Goal: Navigation & Orientation: Find specific page/section

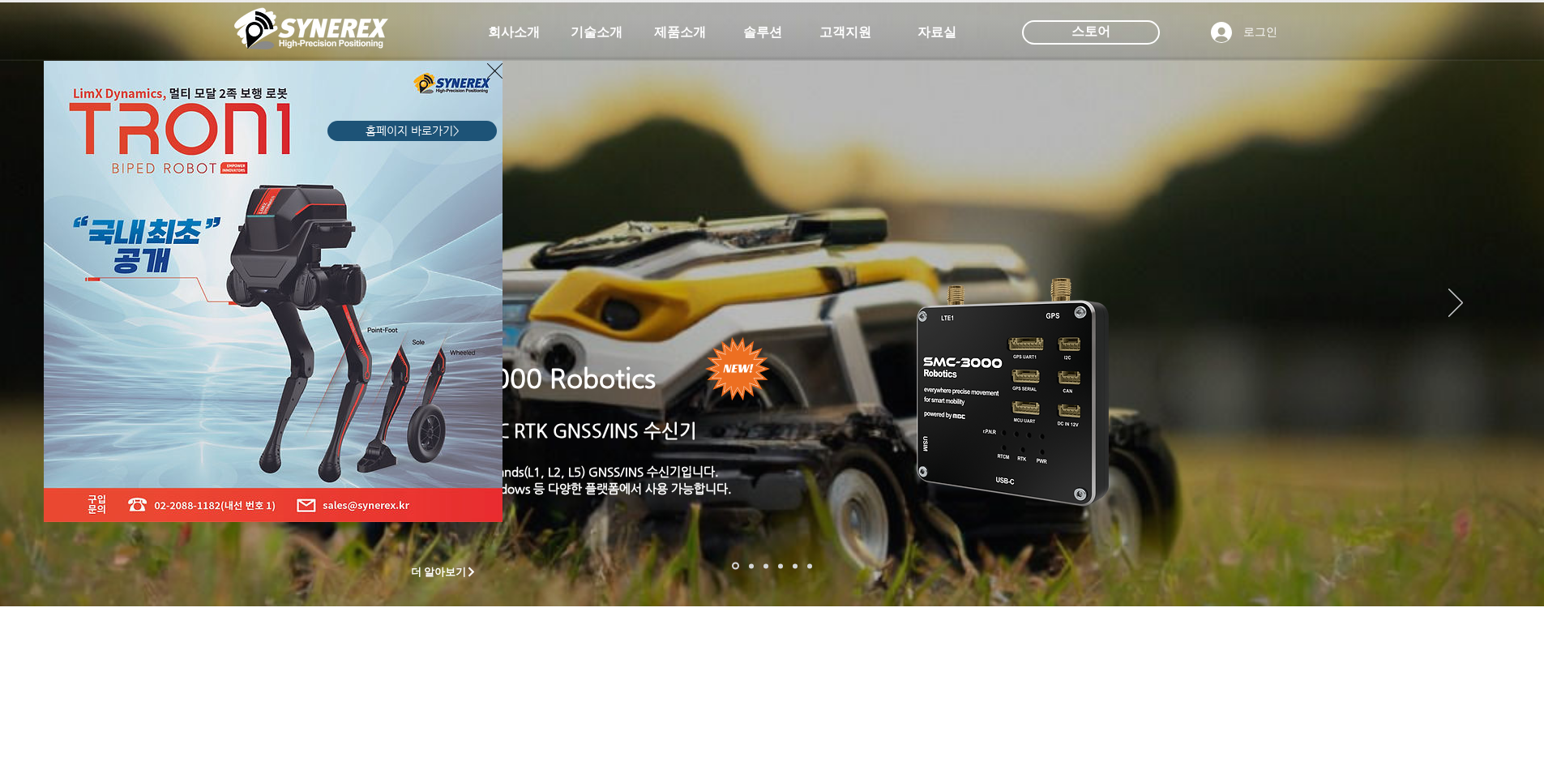
click at [494, 71] on icon "사이트로 돌아가기" at bounding box center [494, 71] width 15 height 20
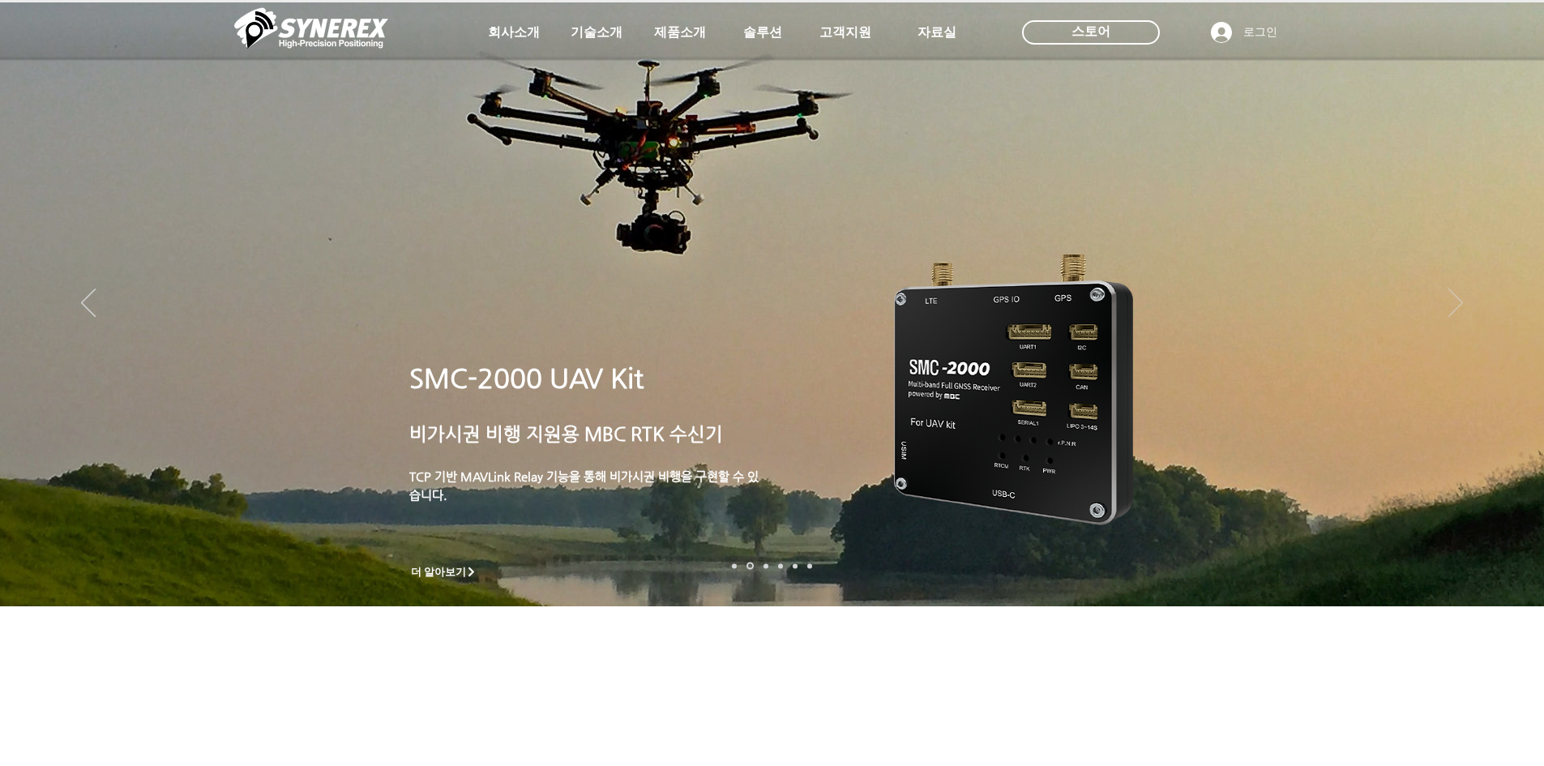
click at [1459, 302] on icon "다음" at bounding box center [1456, 303] width 15 height 28
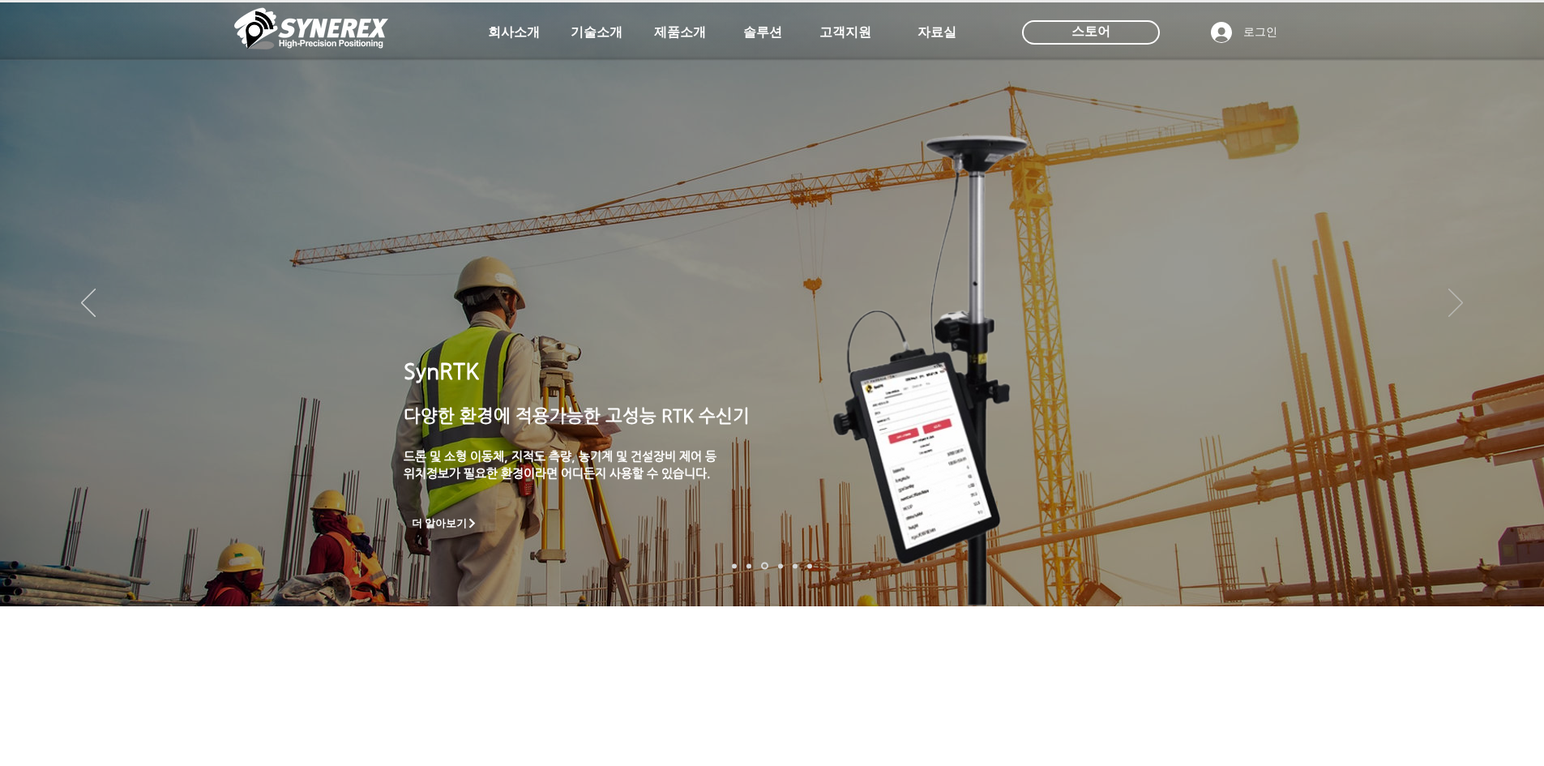
click at [1459, 302] on icon "다음" at bounding box center [1456, 303] width 15 height 28
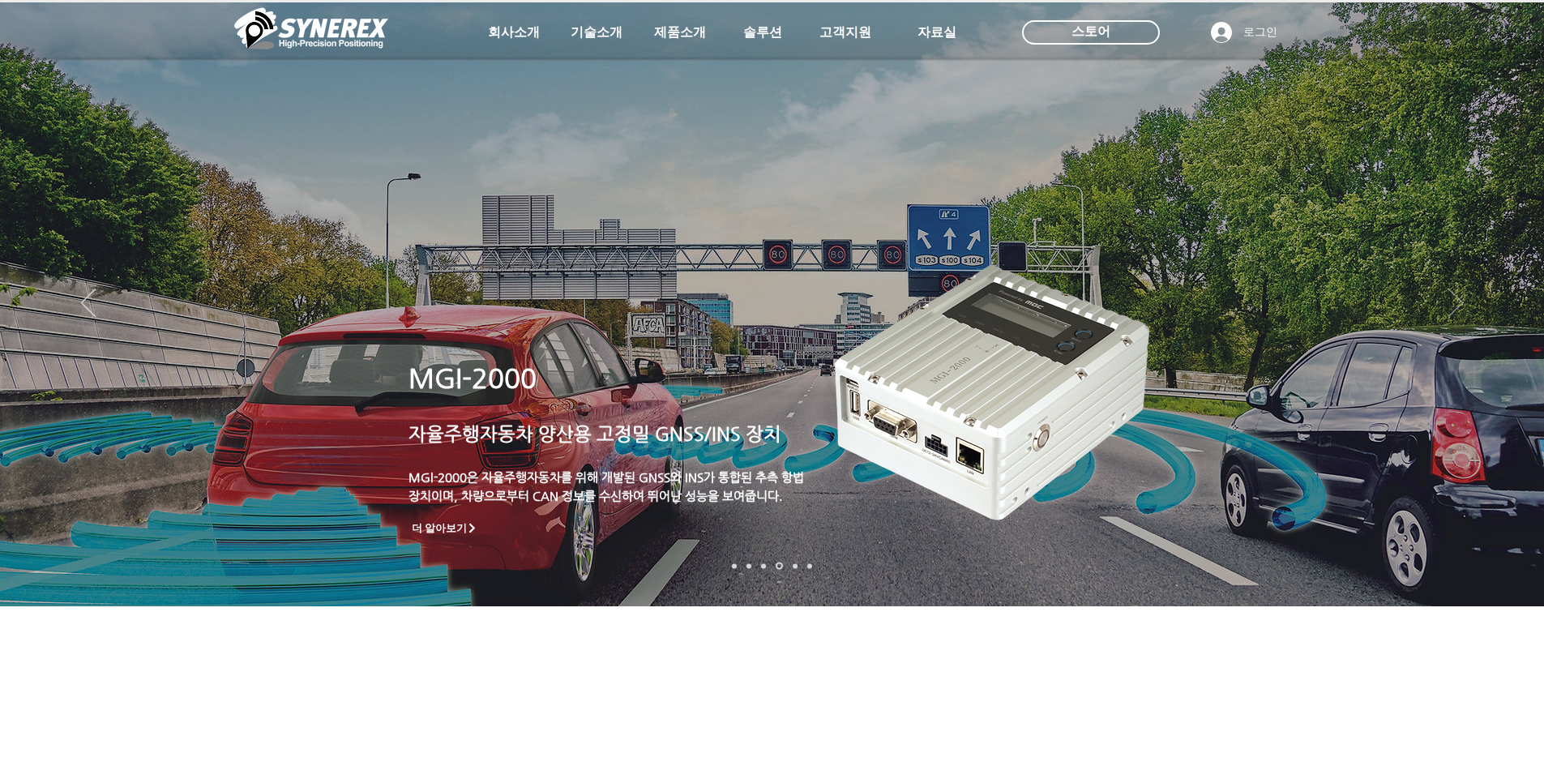
click at [1459, 302] on icon "다음" at bounding box center [1456, 303] width 15 height 28
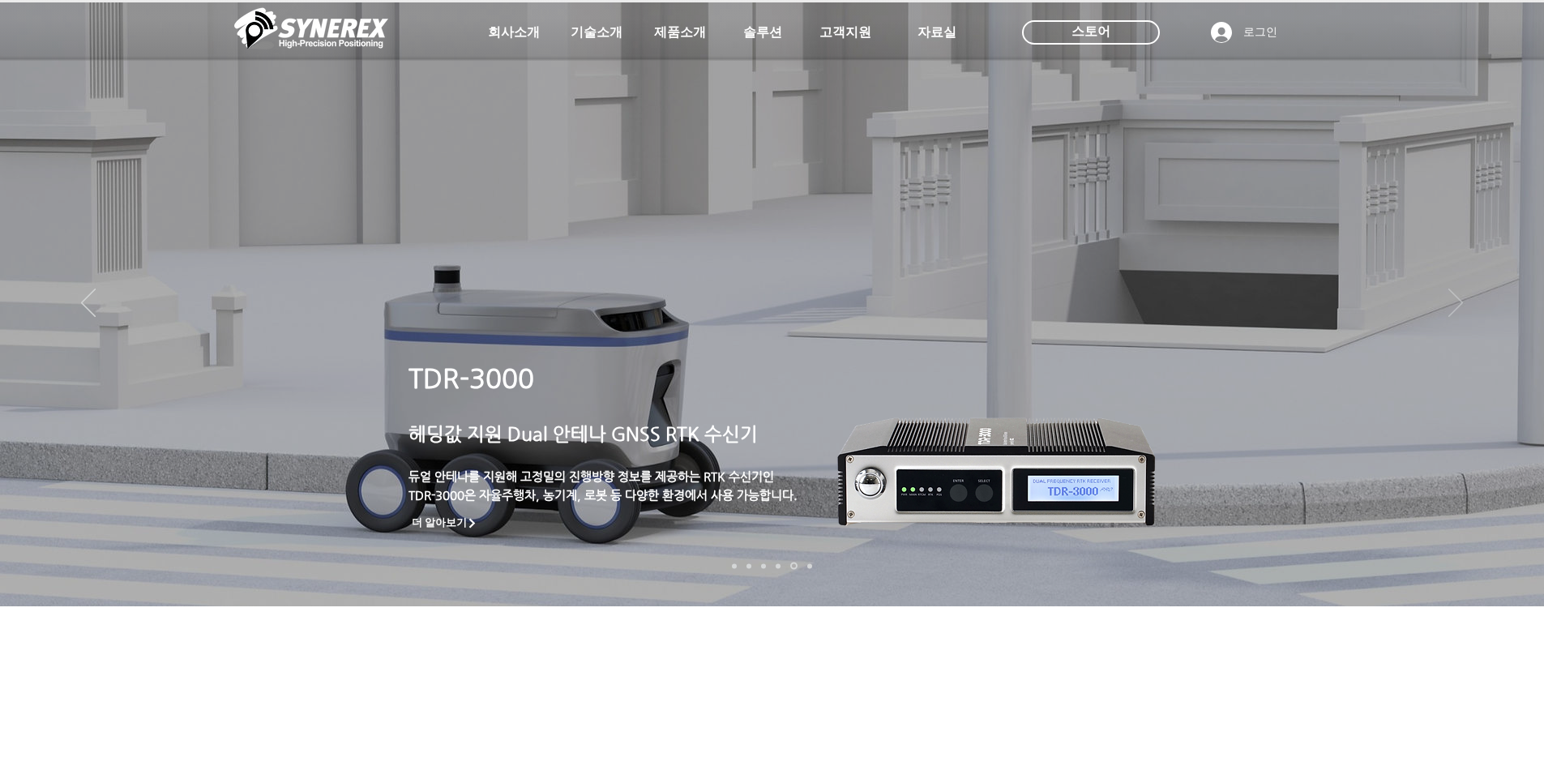
click at [1458, 295] on icon "다음" at bounding box center [1456, 303] width 15 height 28
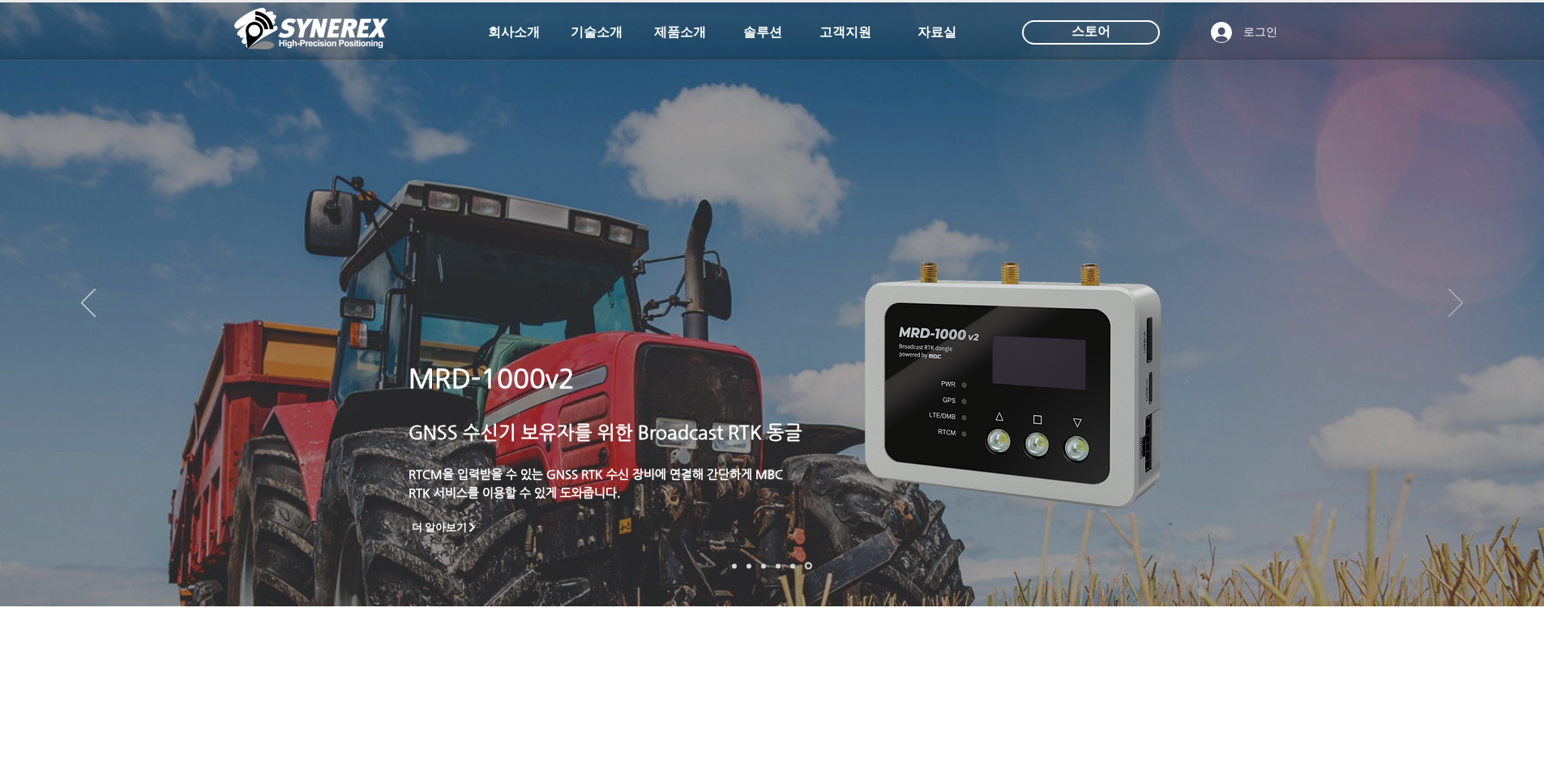
click at [1458, 295] on icon "다음" at bounding box center [1456, 303] width 15 height 28
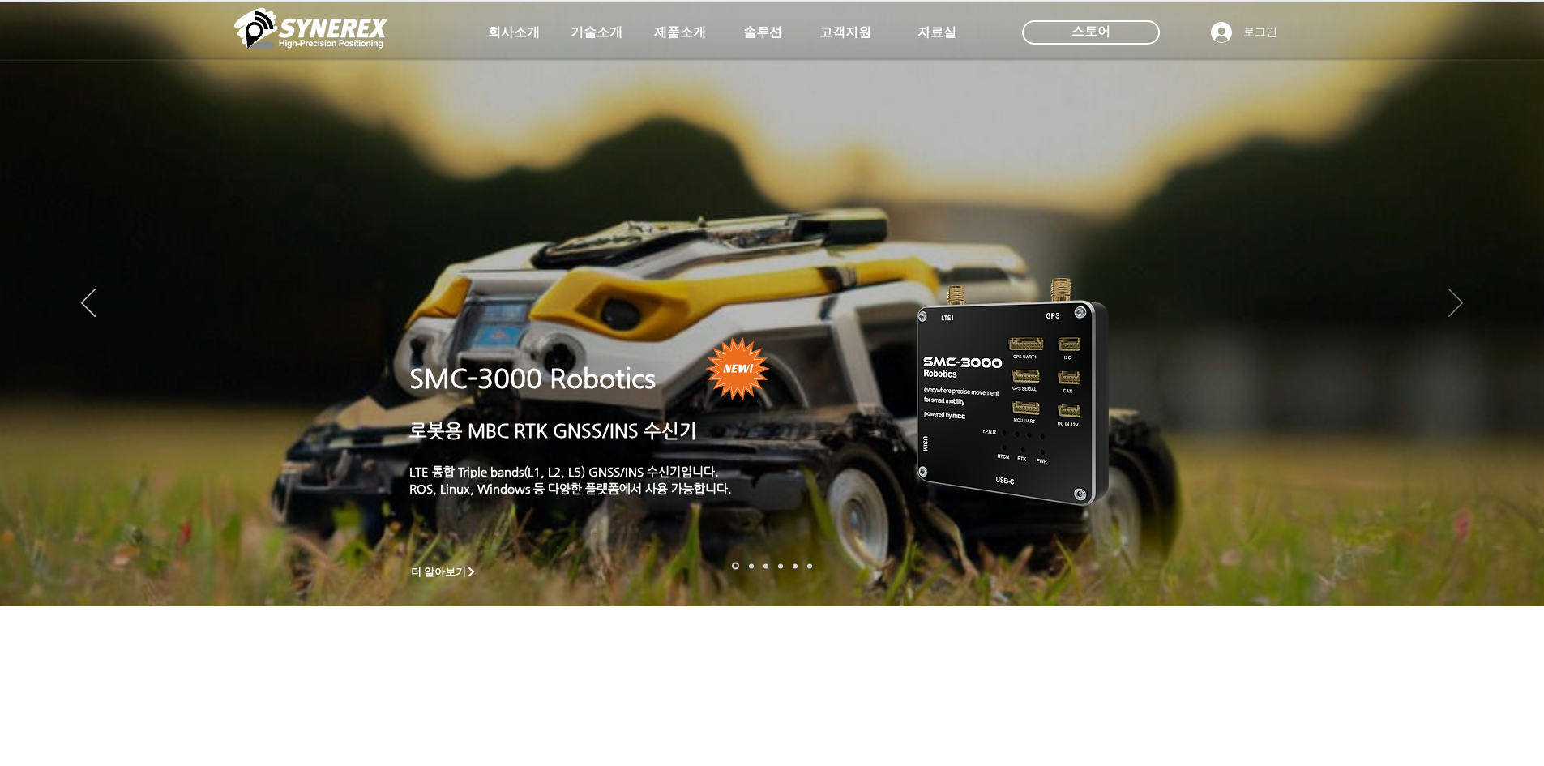
click at [1458, 295] on icon "다음" at bounding box center [1456, 303] width 15 height 28
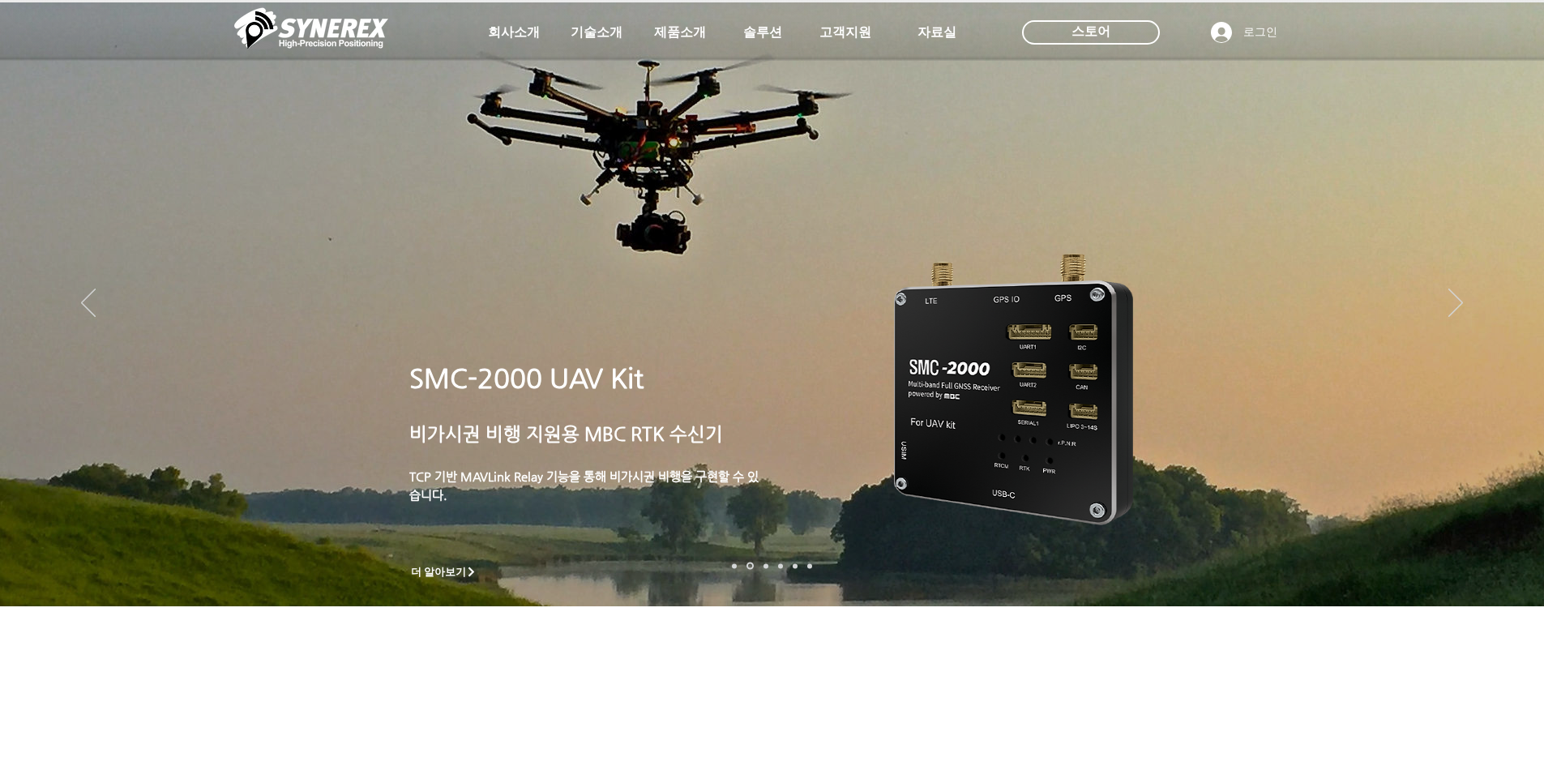
click at [874, 357] on img "슬라이드쇼" at bounding box center [772, 304] width 1544 height 604
click at [615, 401] on p "​" at bounding box center [585, 409] width 353 height 19
click at [617, 438] on span "용 MBC RTK 수신기" at bounding box center [642, 433] width 161 height 21
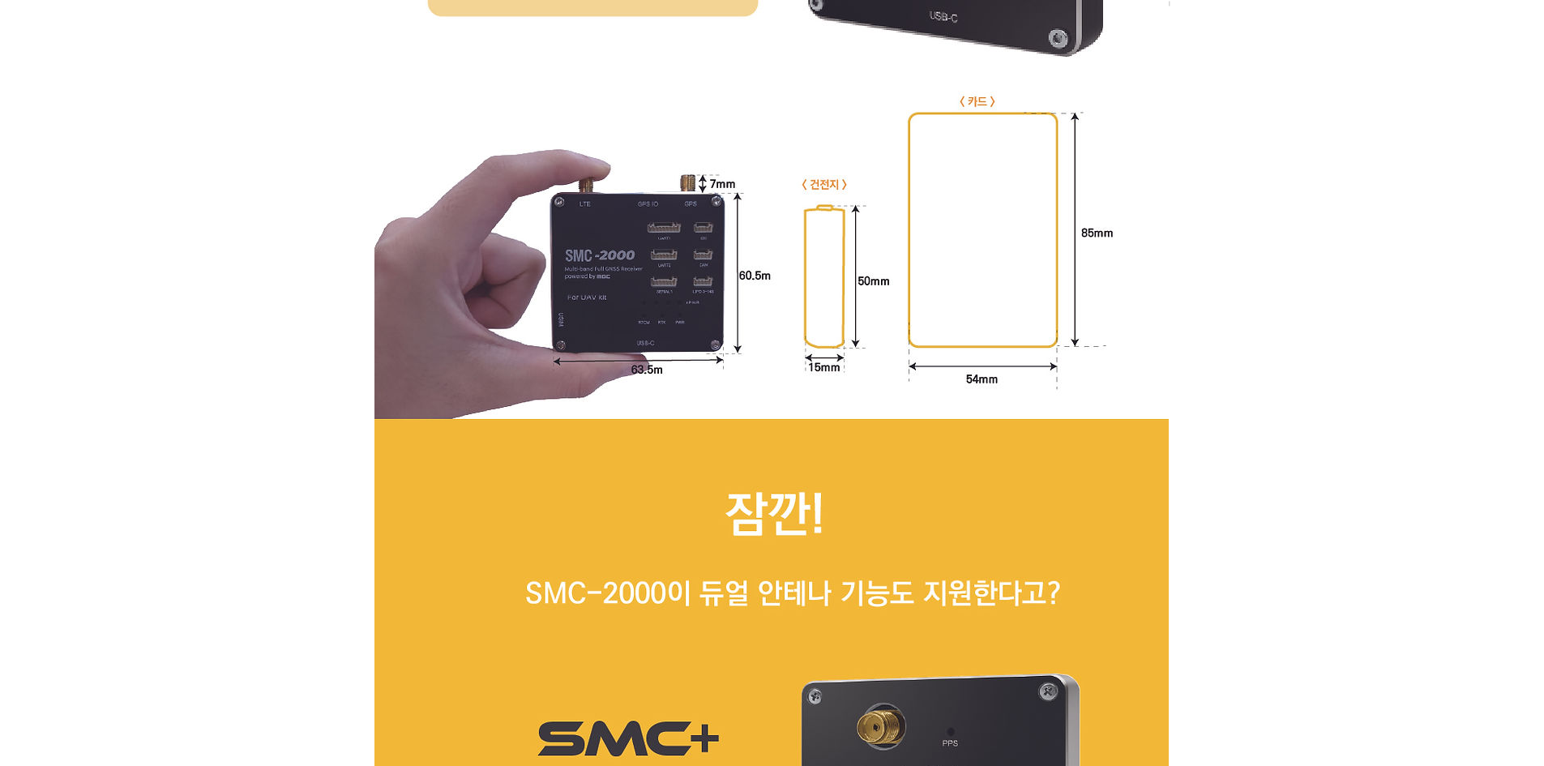
scroll to position [7621, 0]
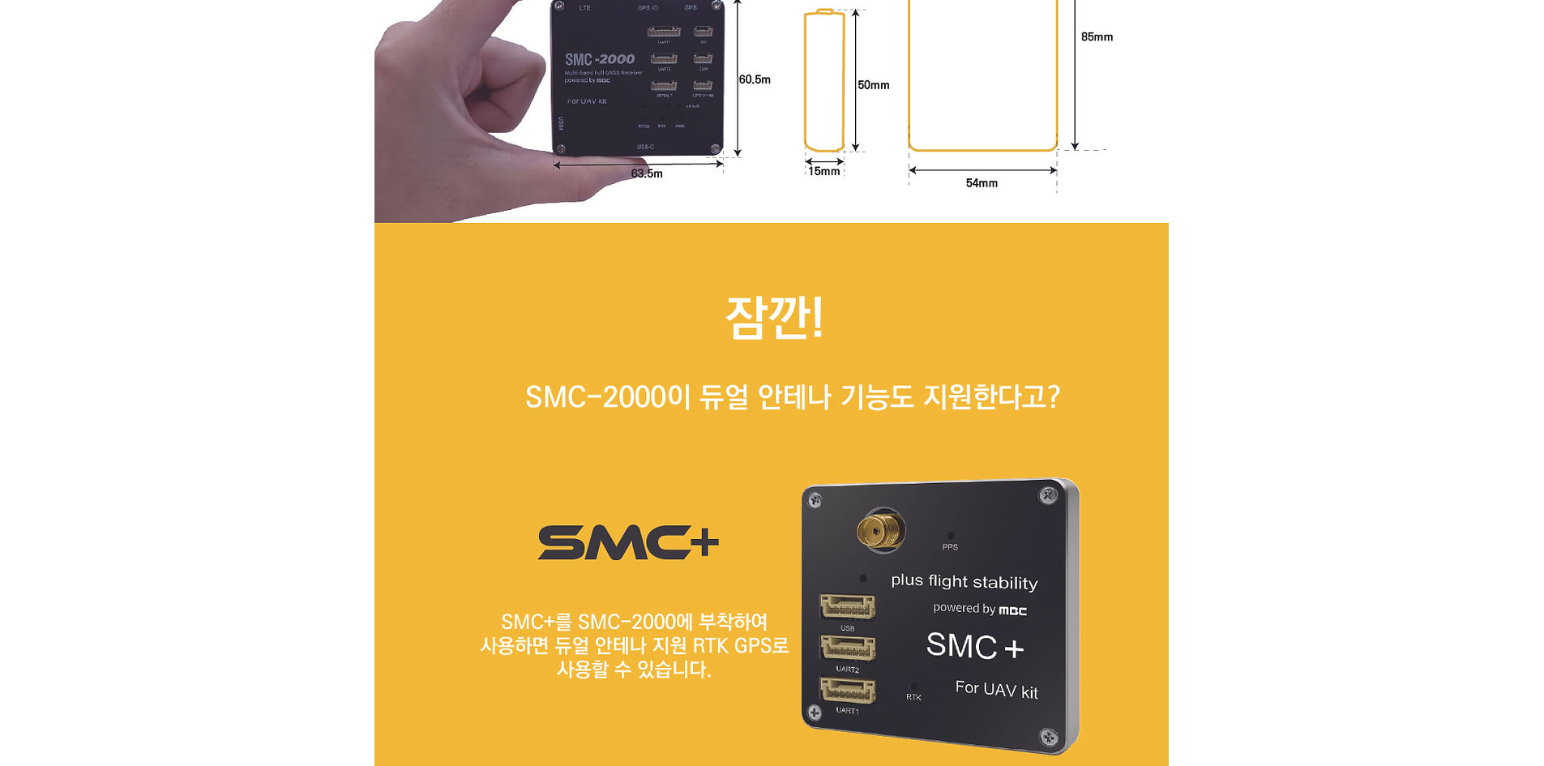
drag, startPoint x: 1282, startPoint y: 488, endPoint x: 1304, endPoint y: 487, distance: 21.9
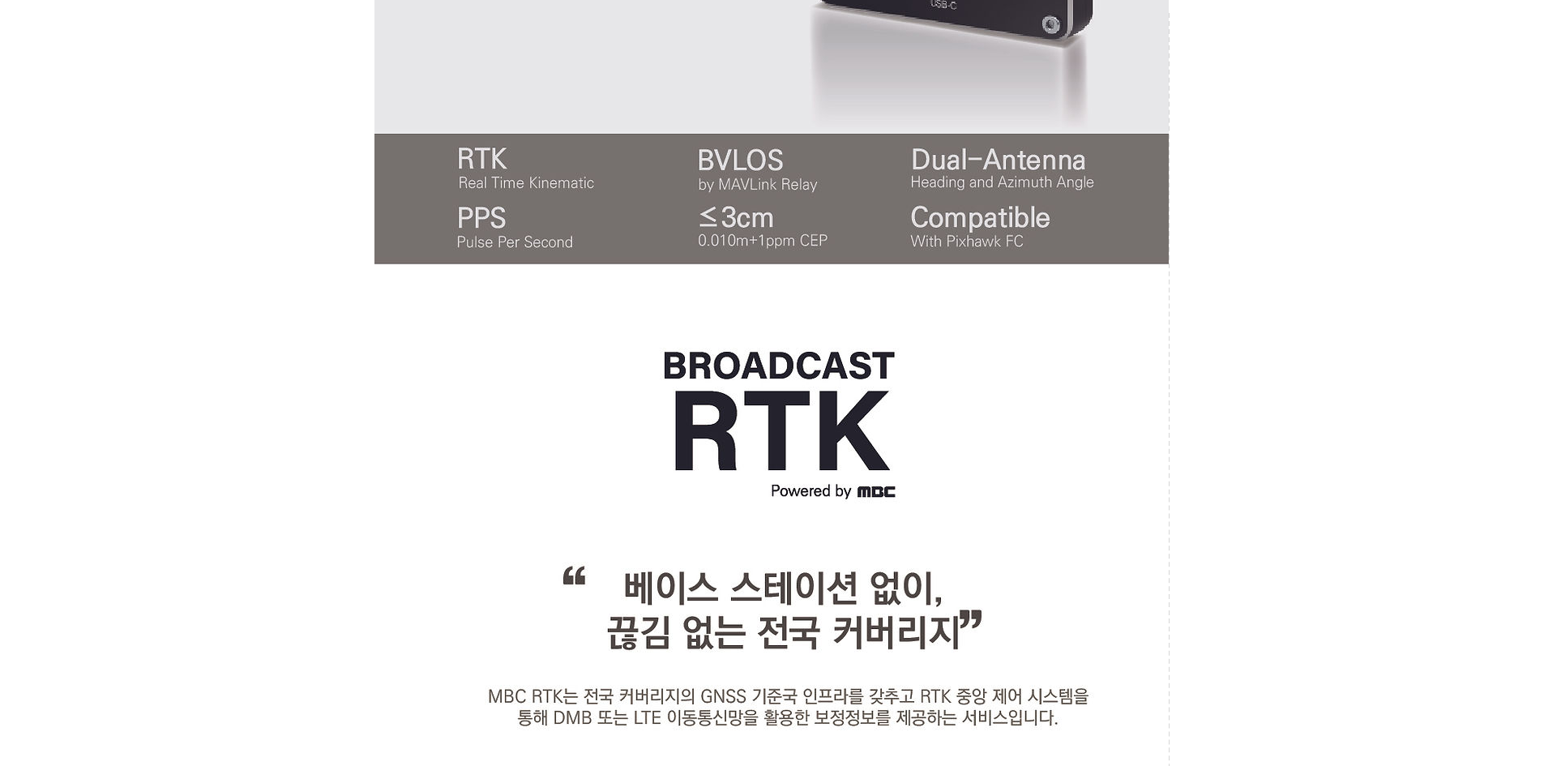
scroll to position [0, 0]
